Goal: Task Accomplishment & Management: Complete application form

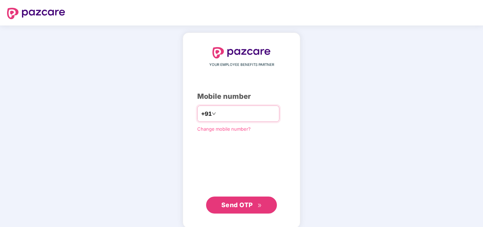
click at [221, 112] on input "number" at bounding box center [246, 113] width 58 height 11
type input "**********"
click at [264, 169] on div "**********" at bounding box center [241, 130] width 89 height 166
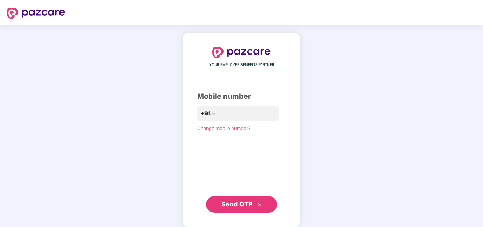
click at [247, 201] on span "Send OTP" at bounding box center [237, 203] width 32 height 7
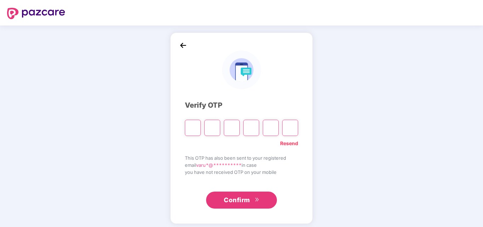
type input "*"
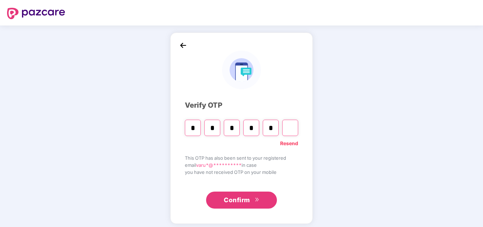
type input "*"
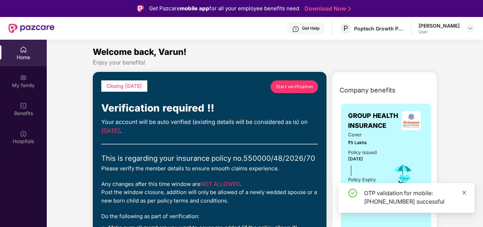
click at [463, 191] on icon "close" at bounding box center [464, 192] width 5 height 5
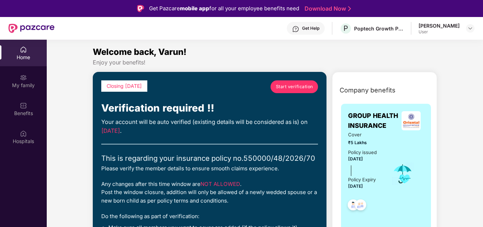
click at [292, 84] on span "Start verification" at bounding box center [294, 86] width 37 height 7
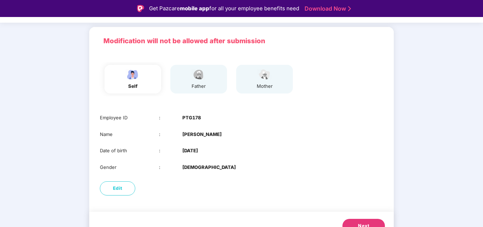
scroll to position [53, 0]
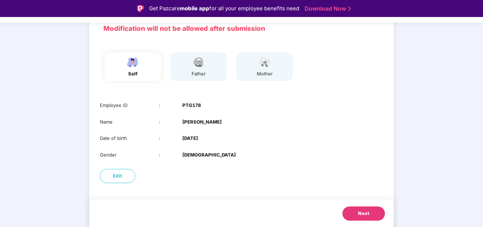
drag, startPoint x: 203, startPoint y: 105, endPoint x: 255, endPoint y: 112, distance: 52.1
click at [255, 112] on div "Employee ID : PTG178 Name : Varun Udhayasankar Date of birth : 28 Mar 2001 Gend…" at bounding box center [241, 130] width 304 height 71
click at [365, 213] on span "Next" at bounding box center [363, 213] width 11 height 7
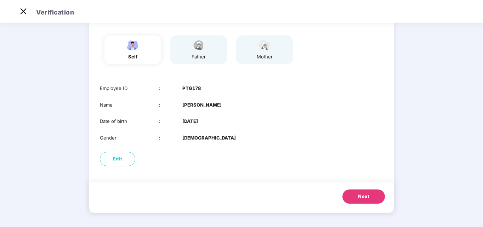
scroll to position [37, 0]
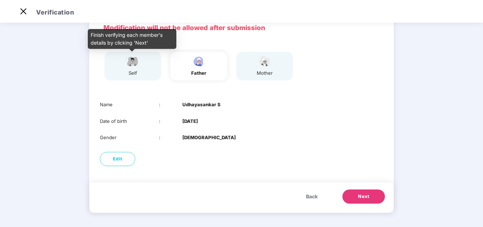
click at [129, 74] on div "self" at bounding box center [133, 72] width 18 height 7
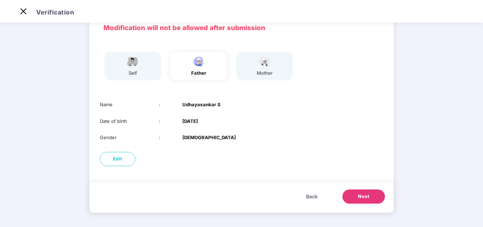
click at [130, 65] on img at bounding box center [133, 61] width 18 height 12
click at [311, 198] on span "Back" at bounding box center [312, 197] width 12 height 8
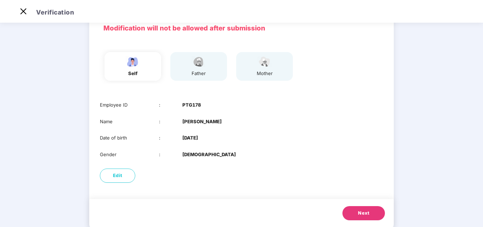
click at [360, 217] on button "Next" at bounding box center [363, 213] width 42 height 14
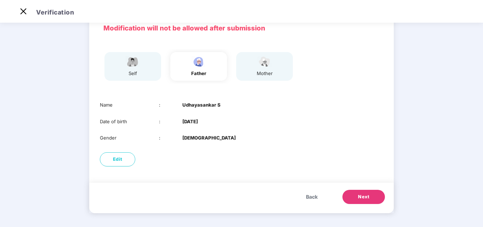
click at [358, 202] on button "Next" at bounding box center [363, 197] width 42 height 14
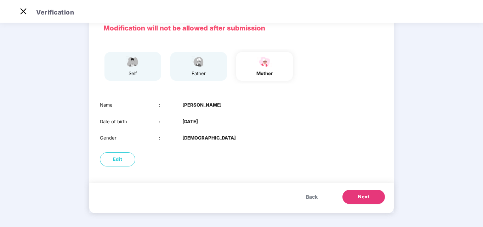
click at [310, 196] on span "Back" at bounding box center [312, 197] width 12 height 8
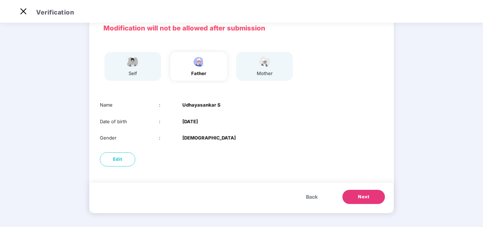
drag, startPoint x: 214, startPoint y: 121, endPoint x: 180, endPoint y: 121, distance: 34.3
click at [180, 121] on div "Date of birth : 26 Apr 1967" at bounding box center [241, 121] width 283 height 7
click at [236, 122] on div "Date of birth : 26 Apr 1967" at bounding box center [241, 121] width 283 height 7
click at [363, 193] on button "Next" at bounding box center [363, 197] width 42 height 14
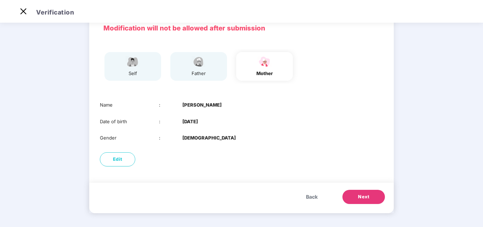
click at [309, 199] on span "Back" at bounding box center [312, 197] width 12 height 8
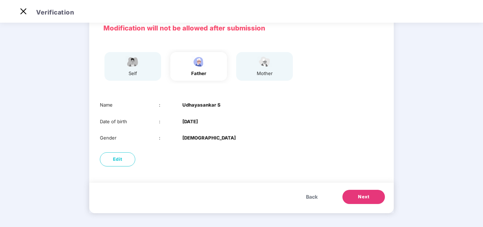
click at [380, 198] on button "Next" at bounding box center [363, 197] width 42 height 14
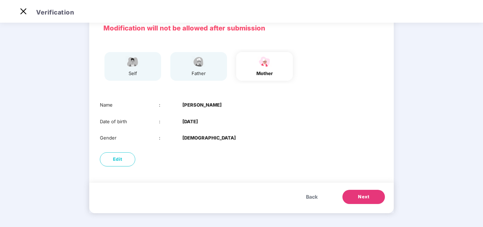
click at [380, 198] on button "Next" at bounding box center [363, 197] width 42 height 14
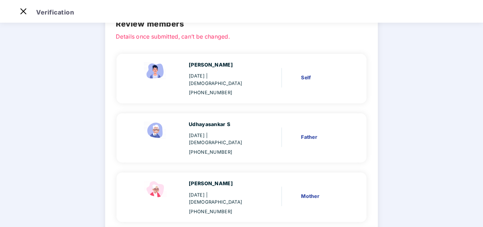
scroll to position [37, 0]
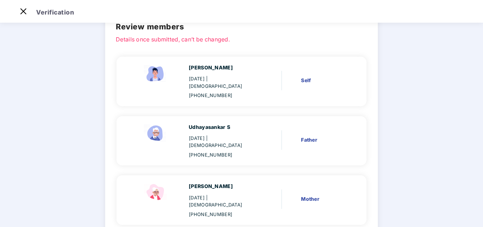
click at [218, 135] on div "26 Apr 1967 | Male" at bounding box center [222, 142] width 67 height 15
drag, startPoint x: 218, startPoint y: 130, endPoint x: 209, endPoint y: 131, distance: 8.9
click at [209, 135] on div "26 Apr 1967 | Male" at bounding box center [222, 142] width 67 height 15
click at [219, 135] on div "26 Apr 1967 | Male" at bounding box center [222, 142] width 67 height 15
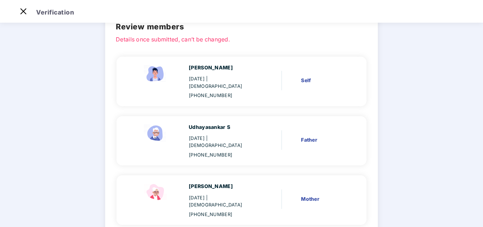
drag, startPoint x: 219, startPoint y: 133, endPoint x: 210, endPoint y: 132, distance: 8.6
click at [210, 135] on div "26 Apr 1967 | Male" at bounding box center [222, 142] width 67 height 15
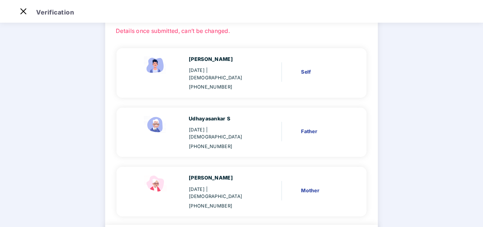
scroll to position [42, 0]
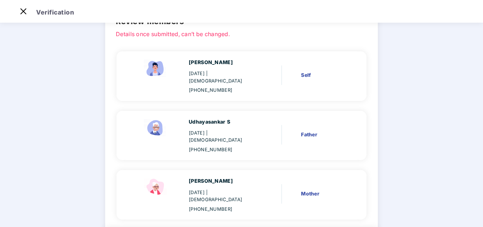
click at [215, 129] on div "26 Apr 1967 | Male" at bounding box center [222, 136] width 67 height 15
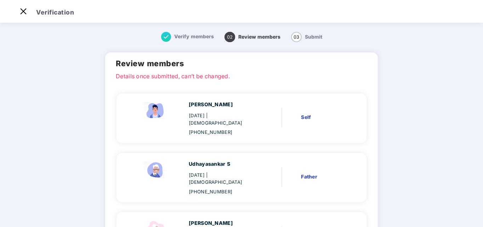
scroll to position [0, 0]
click at [188, 39] on div "Verify members" at bounding box center [187, 37] width 53 height 10
click at [190, 38] on span "Verify members" at bounding box center [194, 36] width 40 height 6
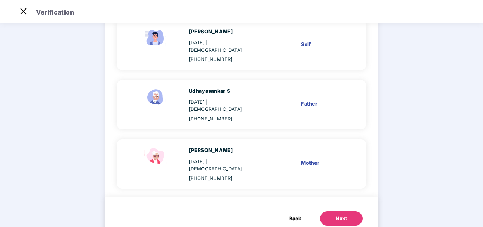
click at [297, 215] on span "Back" at bounding box center [295, 219] width 12 height 8
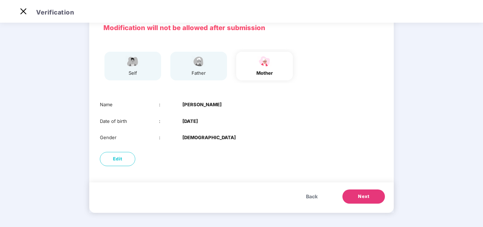
click at [371, 192] on button "Next" at bounding box center [363, 196] width 42 height 14
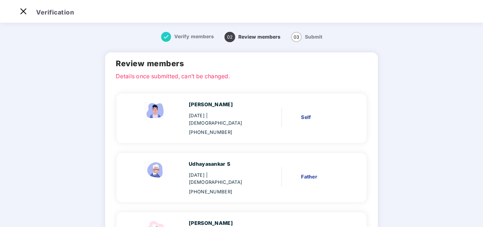
scroll to position [73, 0]
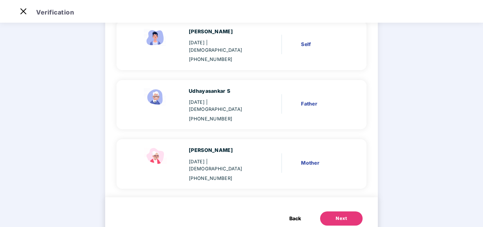
click at [351, 211] on button "Next" at bounding box center [341, 218] width 42 height 14
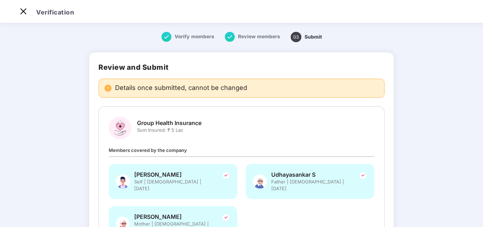
scroll to position [75, 0]
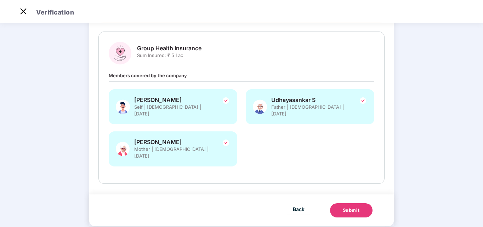
click at [172, 75] on span "Members covered by the company" at bounding box center [148, 76] width 78 height 6
click at [296, 205] on span "Back" at bounding box center [299, 209] width 12 height 9
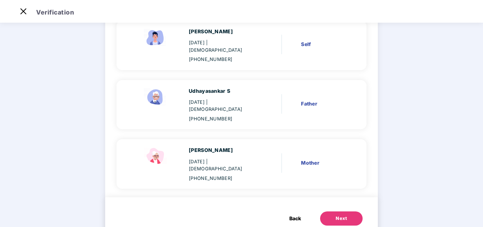
click at [296, 215] on span "Back" at bounding box center [295, 219] width 12 height 8
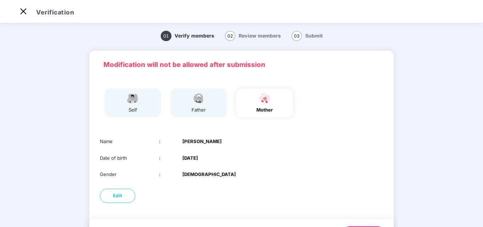
scroll to position [37, 0]
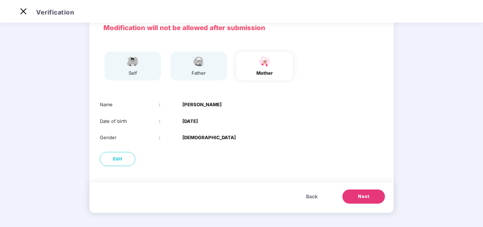
click at [364, 195] on span "Next" at bounding box center [363, 196] width 11 height 7
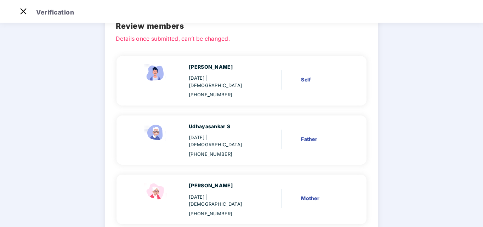
scroll to position [73, 0]
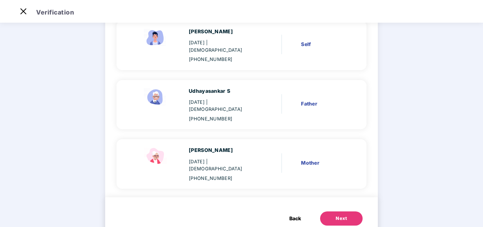
click at [337, 215] on div "Next" at bounding box center [341, 218] width 11 height 7
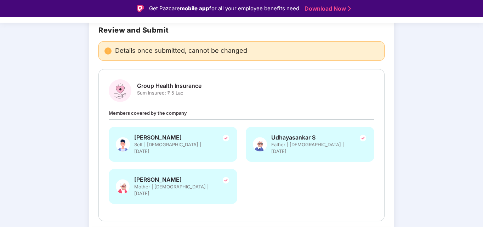
scroll to position [75, 0]
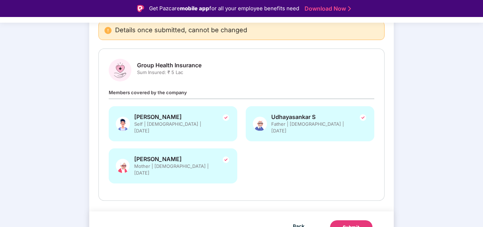
click at [363, 117] on img at bounding box center [363, 117] width 8 height 8
click at [350, 224] on div "Submit" at bounding box center [351, 227] width 17 height 7
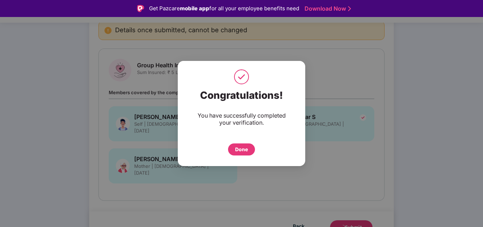
scroll to position [0, 0]
click at [238, 152] on div "Done" at bounding box center [241, 149] width 13 height 8
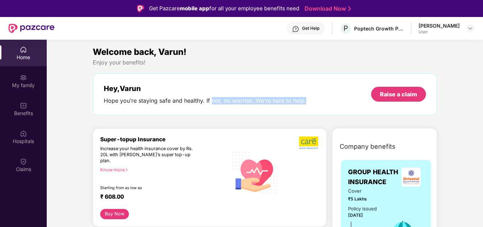
drag, startPoint x: 211, startPoint y: 104, endPoint x: 309, endPoint y: 102, distance: 97.7
click at [309, 102] on div "Hey, [PERSON_NAME] you’re staying safe and healthy. If not, no worries. We’re h…" at bounding box center [265, 94] width 322 height 20
drag, startPoint x: 309, startPoint y: 102, endPoint x: 129, endPoint y: 109, distance: 180.0
click at [129, 109] on div "Hey, [PERSON_NAME] you’re staying safe and healthy. If not, no worries. We’re h…" at bounding box center [265, 94] width 344 height 42
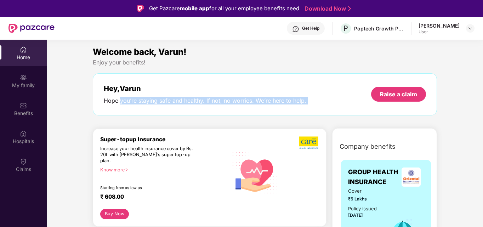
click at [129, 109] on div "Hey, [PERSON_NAME] you’re staying safe and healthy. If not, no worries. We’re h…" at bounding box center [265, 94] width 344 height 42
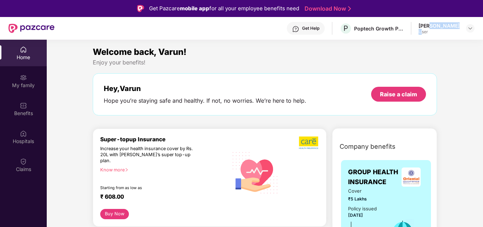
drag, startPoint x: 413, startPoint y: 36, endPoint x: 423, endPoint y: 27, distance: 12.5
click at [423, 27] on div "Get Help P Poptech Growth Private Limited [PERSON_NAME] User" at bounding box center [265, 28] width 420 height 23
click at [423, 27] on div "[PERSON_NAME]" at bounding box center [438, 25] width 41 height 7
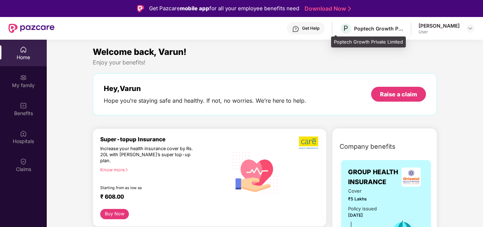
click at [369, 31] on div "Poptech Growth Private Limited" at bounding box center [379, 28] width 50 height 7
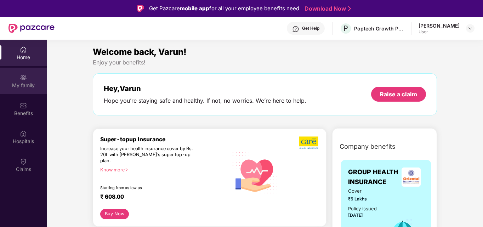
click at [27, 79] on img at bounding box center [23, 77] width 7 height 7
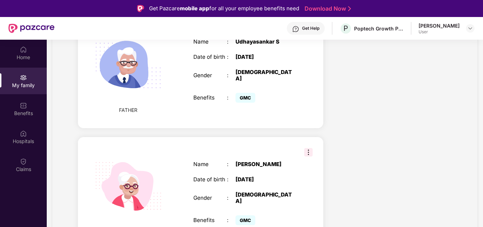
scroll to position [301, 0]
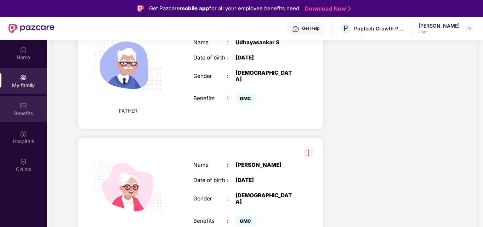
click at [26, 114] on div "Benefits" at bounding box center [23, 113] width 47 height 7
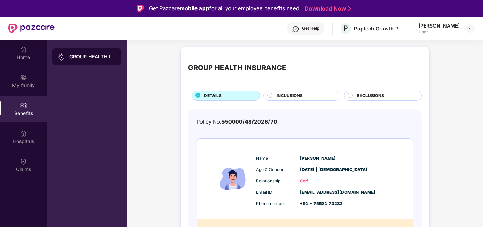
click at [292, 98] on span "INCLUSIONS" at bounding box center [289, 95] width 26 height 7
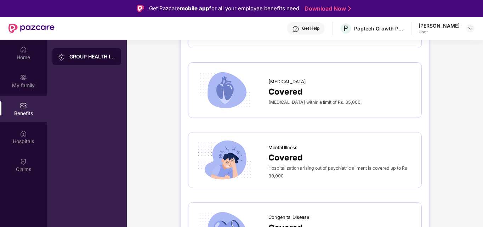
scroll to position [1163, 0]
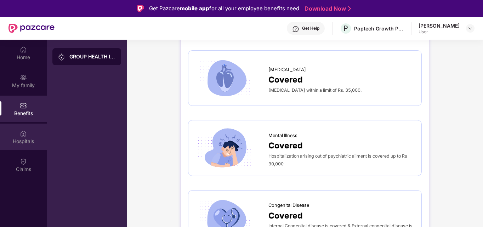
click at [28, 137] on div "Hospitals" at bounding box center [23, 137] width 47 height 27
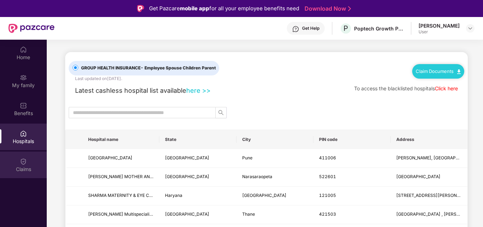
click at [23, 166] on div "Claims" at bounding box center [23, 169] width 47 height 7
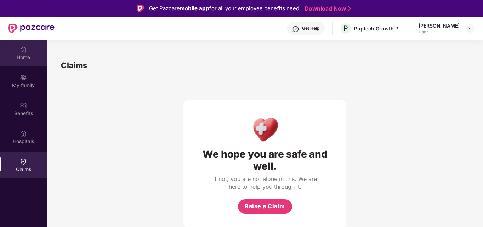
click at [21, 56] on div "Home" at bounding box center [23, 57] width 47 height 7
